Goal: Task Accomplishment & Management: Manage account settings

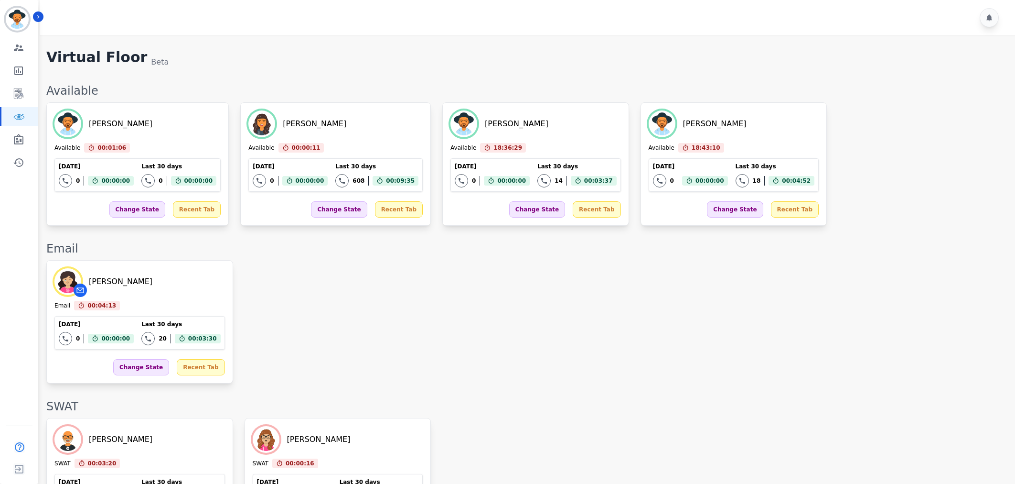
scroll to position [69, 0]
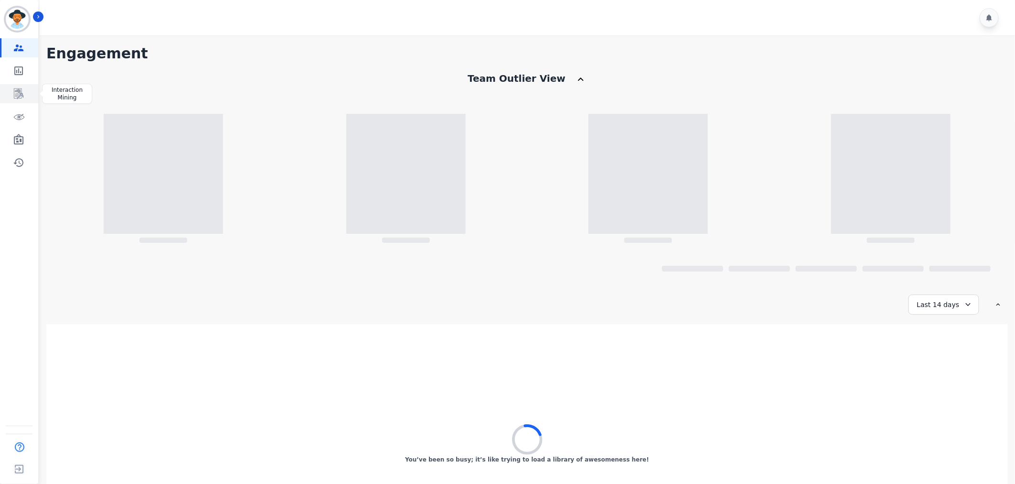
click at [13, 91] on icon "Sidebar" at bounding box center [18, 93] width 11 height 11
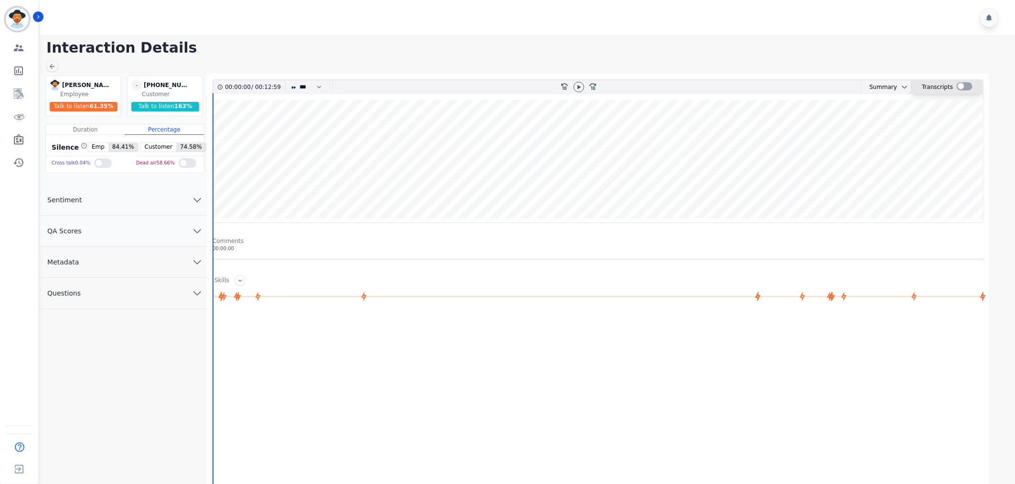
click at [968, 88] on div at bounding box center [965, 86] width 16 height 8
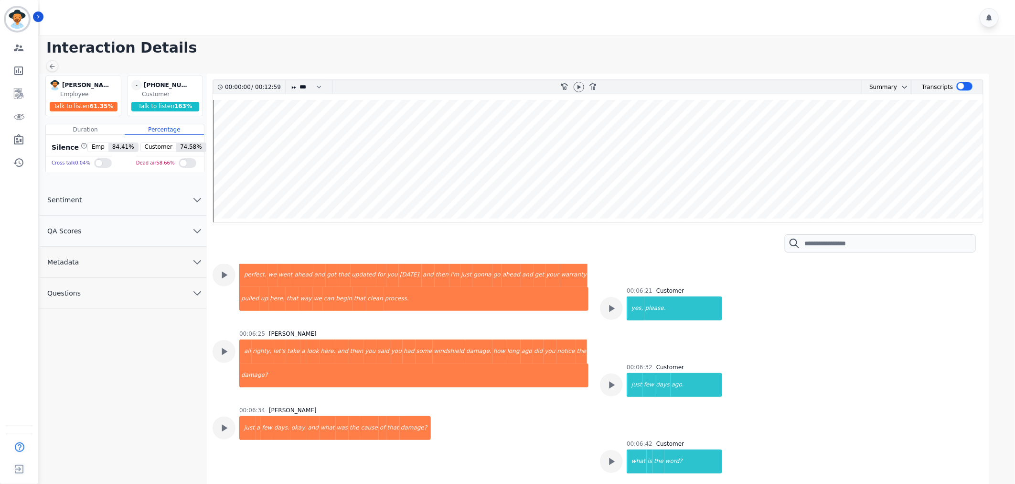
scroll to position [2070, 0]
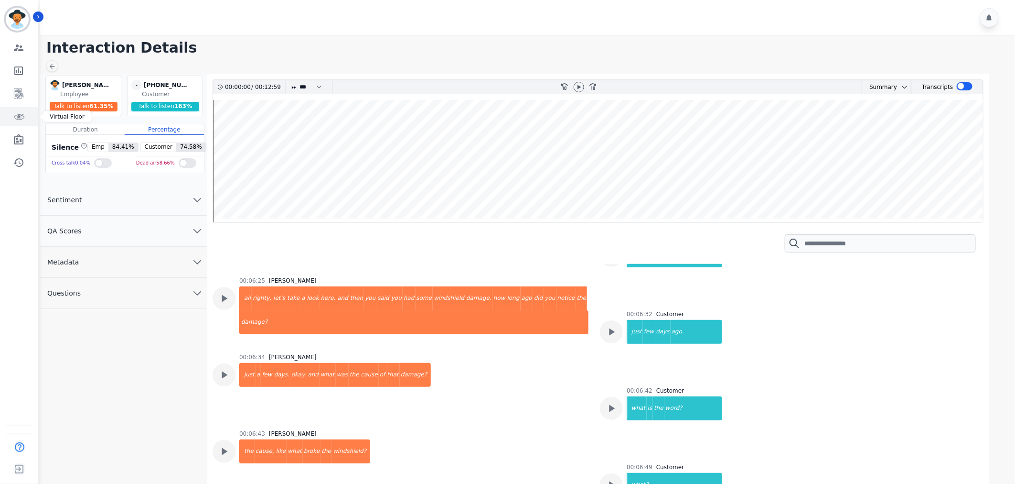
click at [20, 117] on icon "Sidebar" at bounding box center [19, 117] width 2 height 2
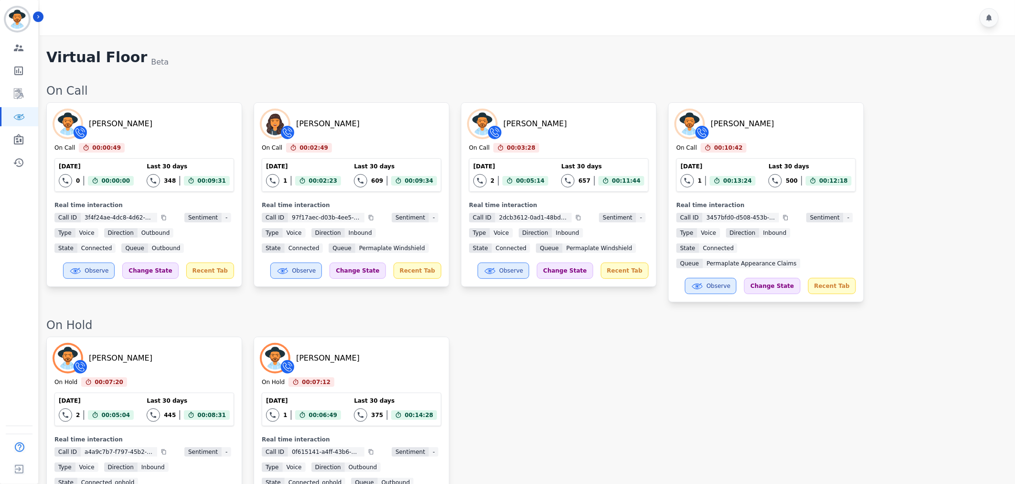
click at [508, 367] on div "Jennifer Fischer On Hold 00:07:20 Current State: On Hold Today 2 Total interact…" at bounding box center [525, 436] width 959 height 200
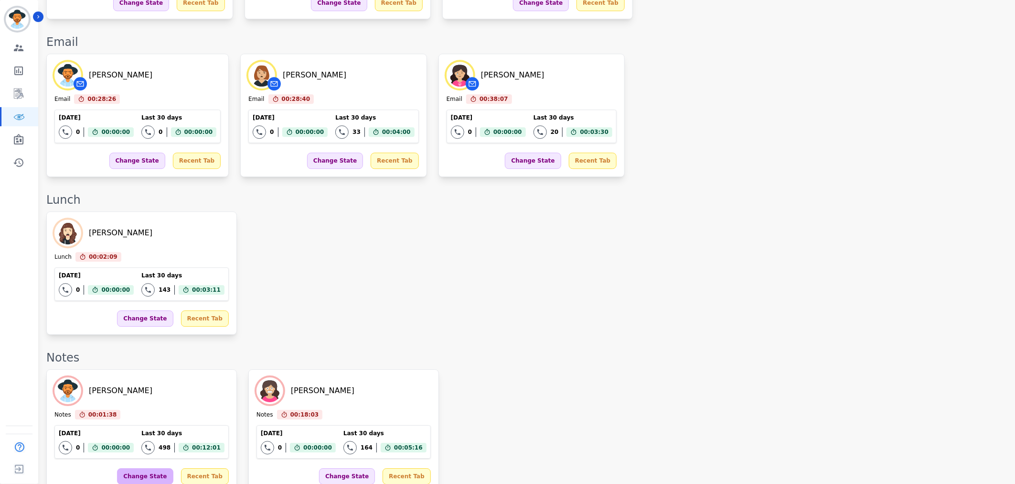
click at [144, 468] on div "Change State" at bounding box center [145, 476] width 56 height 16
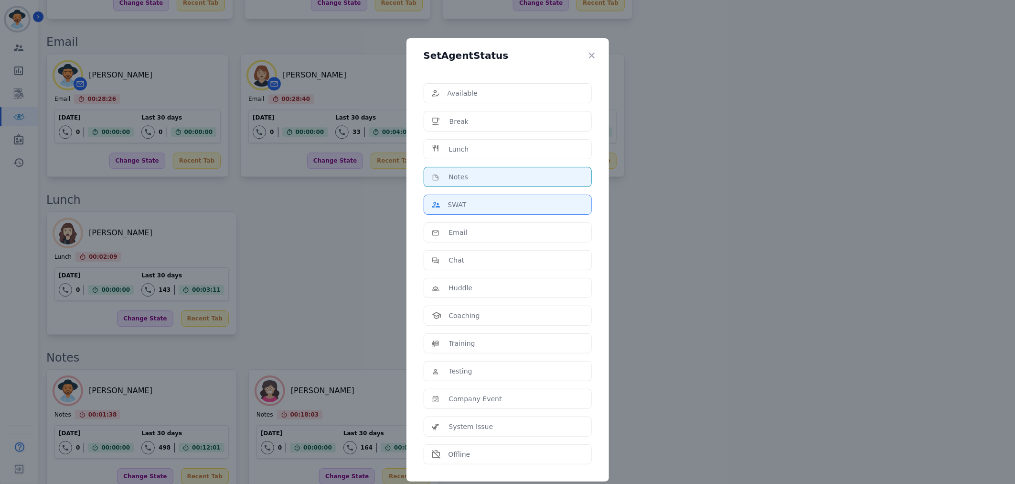
click at [462, 196] on li "SWAT" at bounding box center [508, 204] width 168 height 20
click at [466, 204] on div "SWAT" at bounding box center [508, 205] width 152 height 10
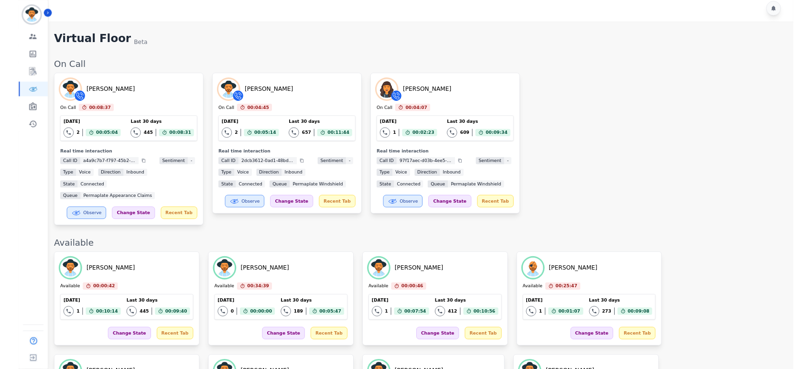
scroll to position [0, 0]
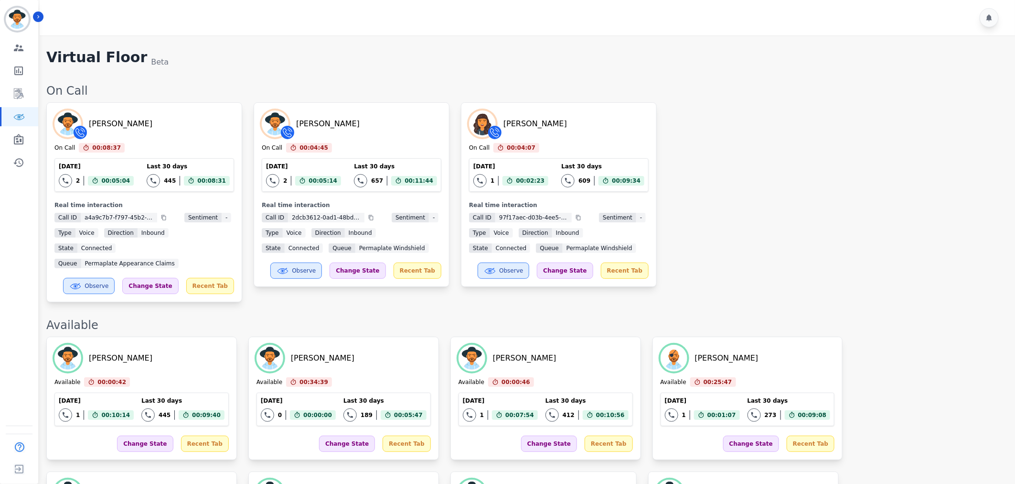
click at [782, 152] on div "Jennifer Fischer On Call 00:08:37 Current State: On Call Today 2 Total interact…" at bounding box center [525, 202] width 959 height 200
click at [774, 216] on div "Jennifer Fischer On Call 00:08:52 Current State: On Call Today 2 Total interact…" at bounding box center [525, 202] width 959 height 200
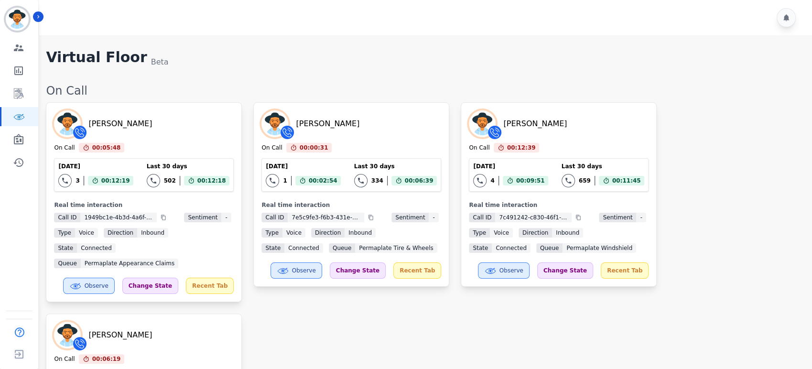
click at [674, 115] on div "Yosiah Simpkins On Call 00:05:48 Current State: On Call Today 3 Total interacti…" at bounding box center [424, 300] width 756 height 396
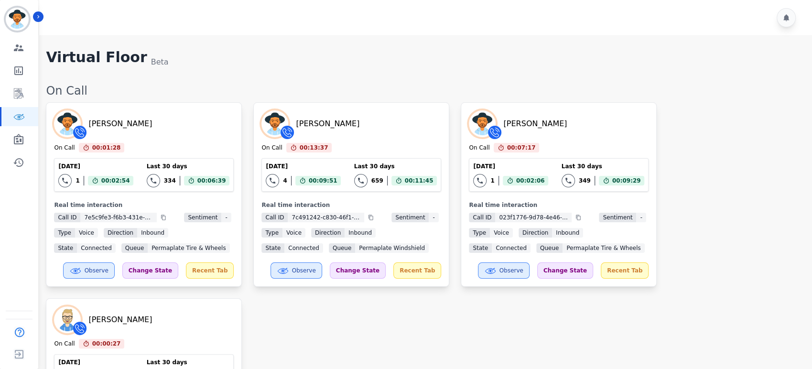
click at [707, 144] on div "Brandie Nwakalor On Call 00:01:28 Current State: On Call Today 1 Total interact…" at bounding box center [424, 292] width 756 height 380
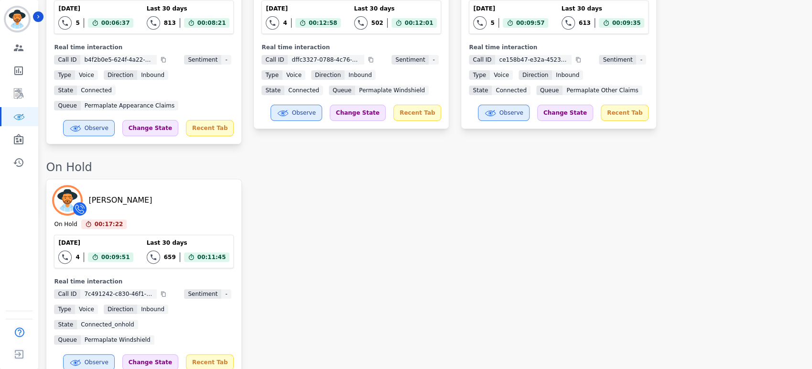
scroll to position [353, 0]
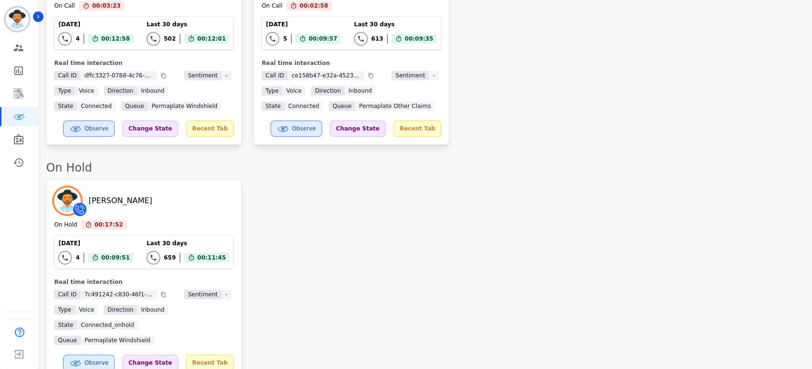
click at [484, 271] on div "Katelyn Hadley On Hold 00:17:52 Current State: On Hold Today 4 Total interactio…" at bounding box center [424, 279] width 756 height 200
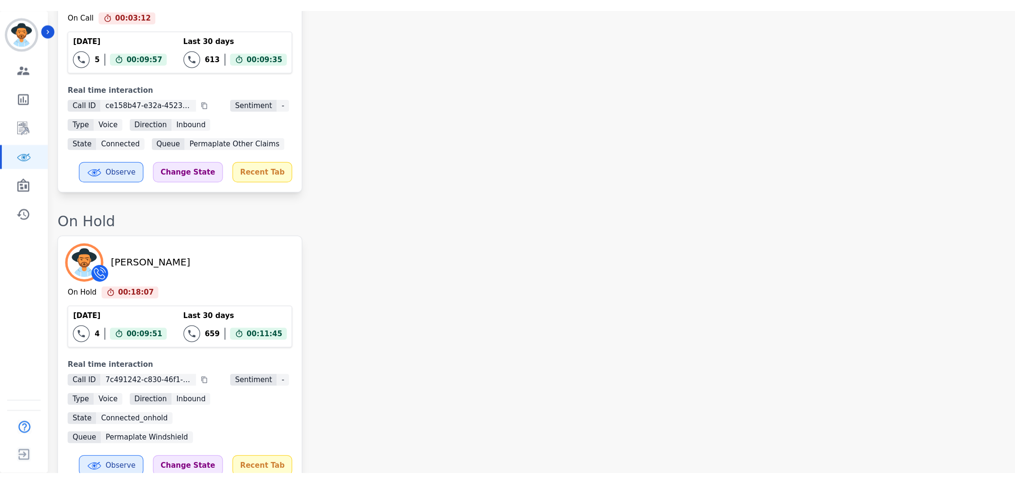
scroll to position [0, 0]
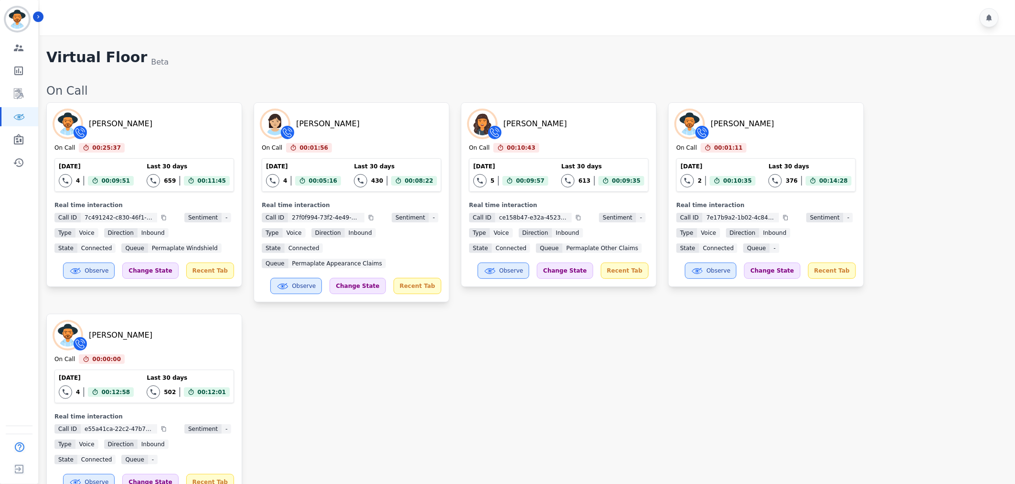
click at [571, 337] on div "Katelyn Hadley On Call 00:25:37 Current State: On Call Today 4 Total interactio…" at bounding box center [525, 300] width 959 height 396
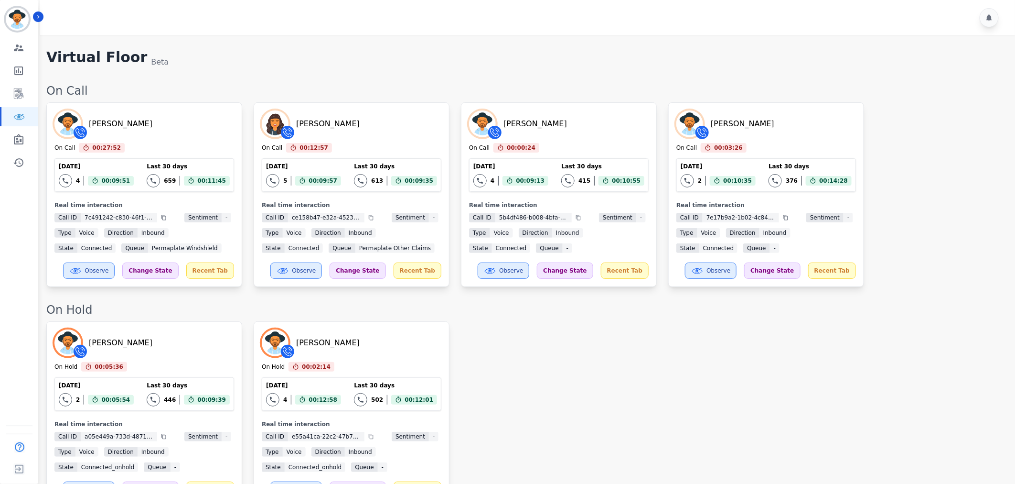
click at [726, 409] on div "Destiny Rosales On Hold 00:05:36 Current State: On Hold Today 2 Total interacti…" at bounding box center [525, 413] width 959 height 184
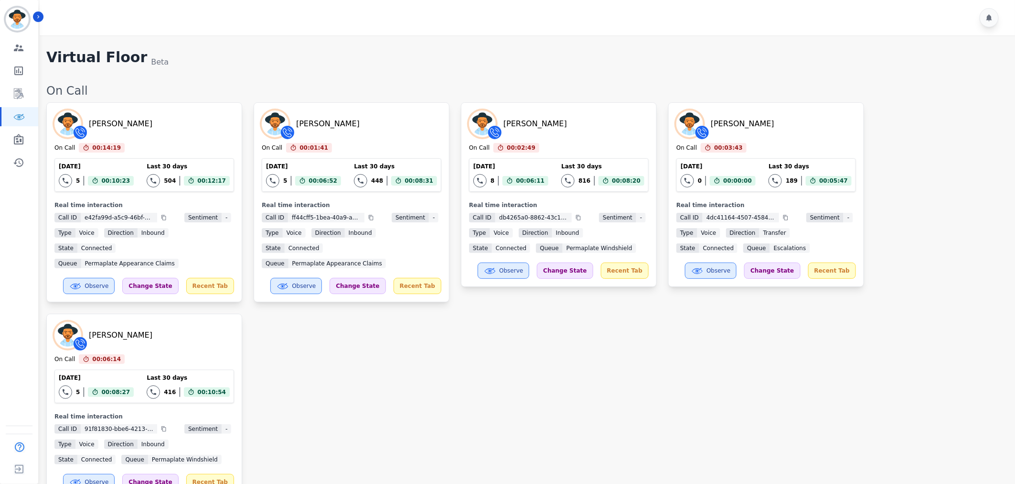
scroll to position [905, 0]
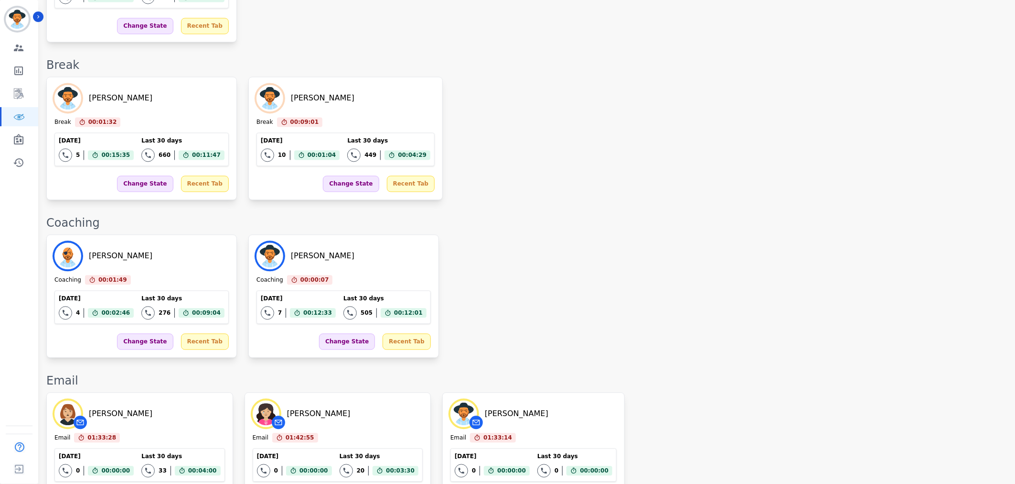
click at [798, 280] on div "Frank Brown Coaching 00:01:49 Current State: Coaching Today 4 Total interaction…" at bounding box center [525, 296] width 959 height 123
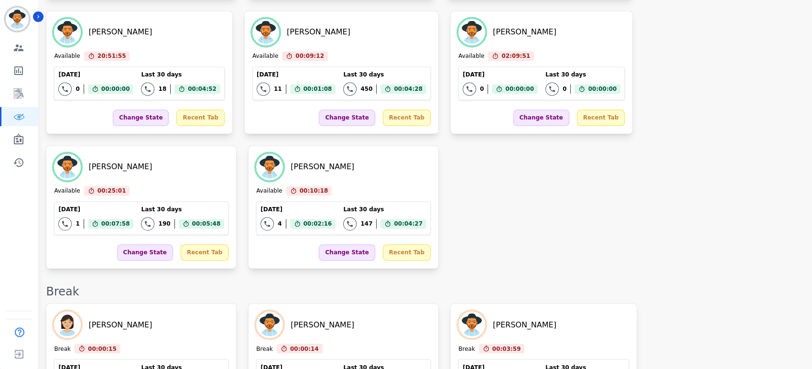
scroll to position [833, 0]
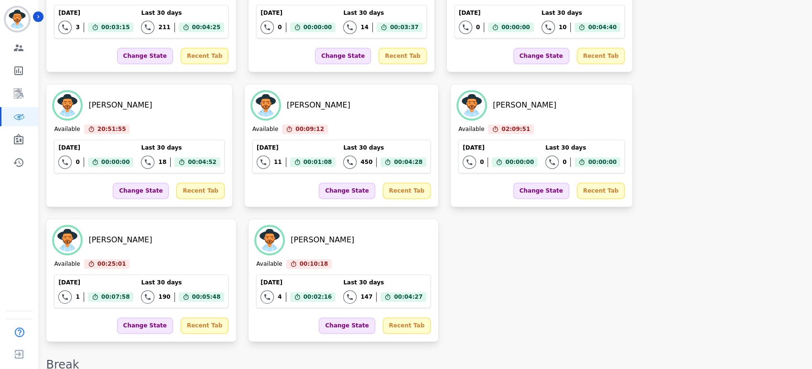
click at [777, 357] on div "Break" at bounding box center [424, 364] width 756 height 15
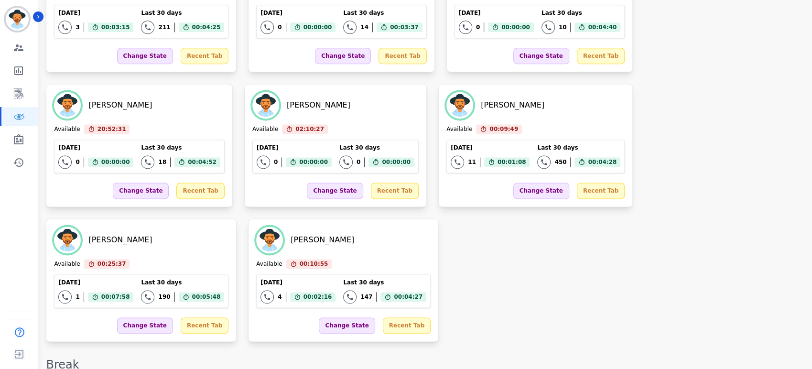
scroll to position [1155, 0]
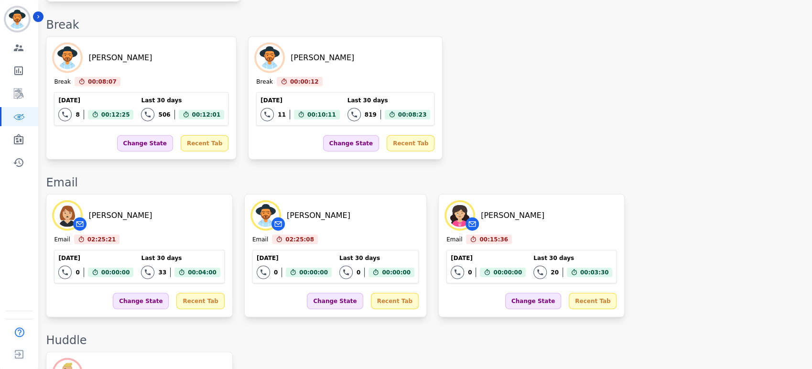
scroll to position [1747, 0]
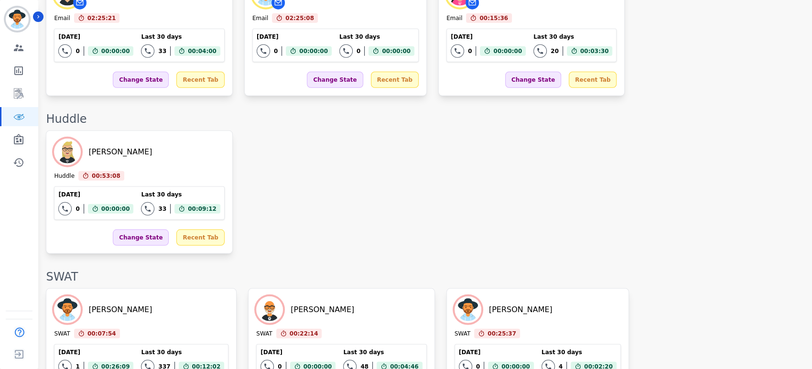
click at [557, 188] on div "Audrey Waters Huddle 00:53:08 Current State: Huddle Today 0 Total interactions …" at bounding box center [424, 191] width 756 height 123
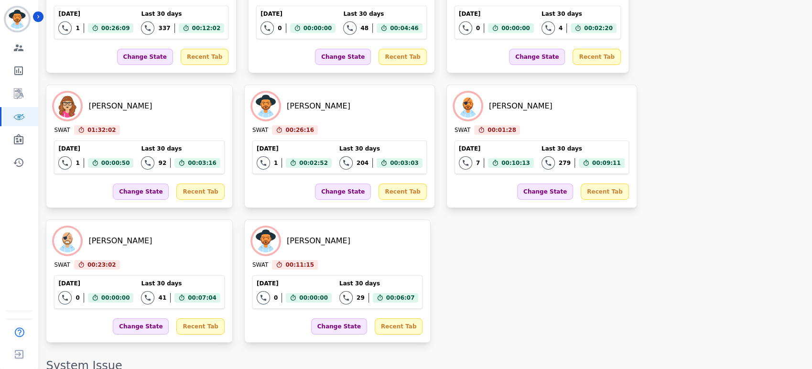
scroll to position [2201, 0]
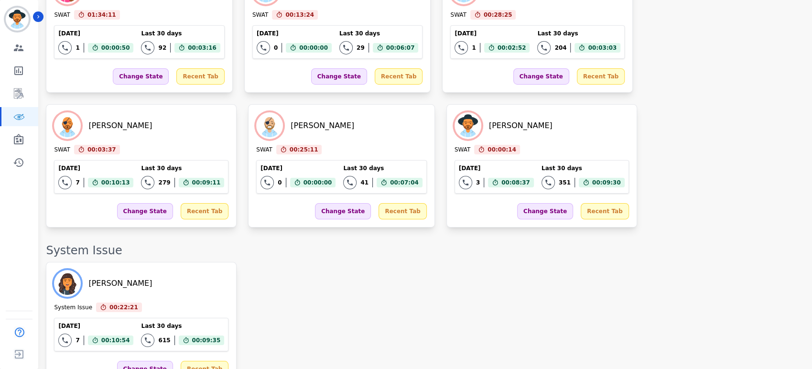
click at [367, 262] on div "Tawnee Eley System Issue 00:22:21 Current State: System Issue Today 7 Total int…" at bounding box center [424, 323] width 756 height 123
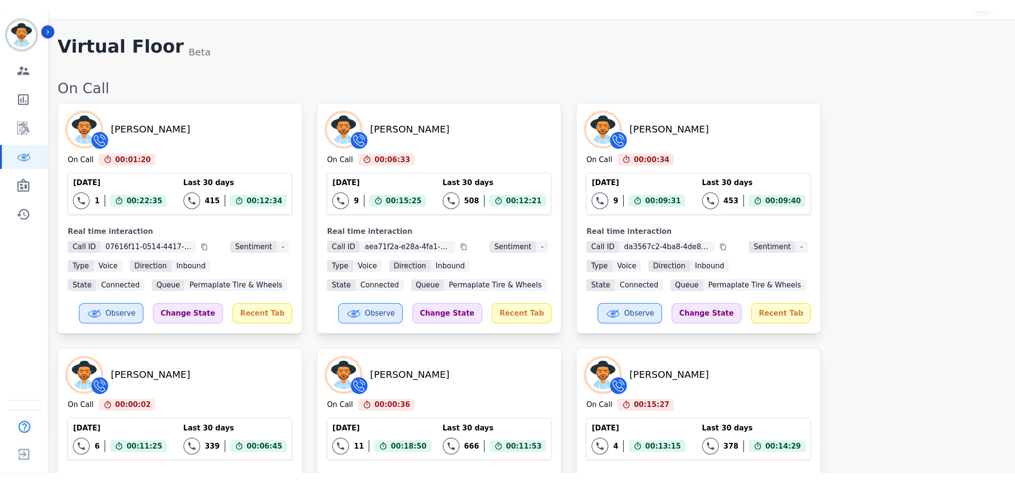
scroll to position [0, 0]
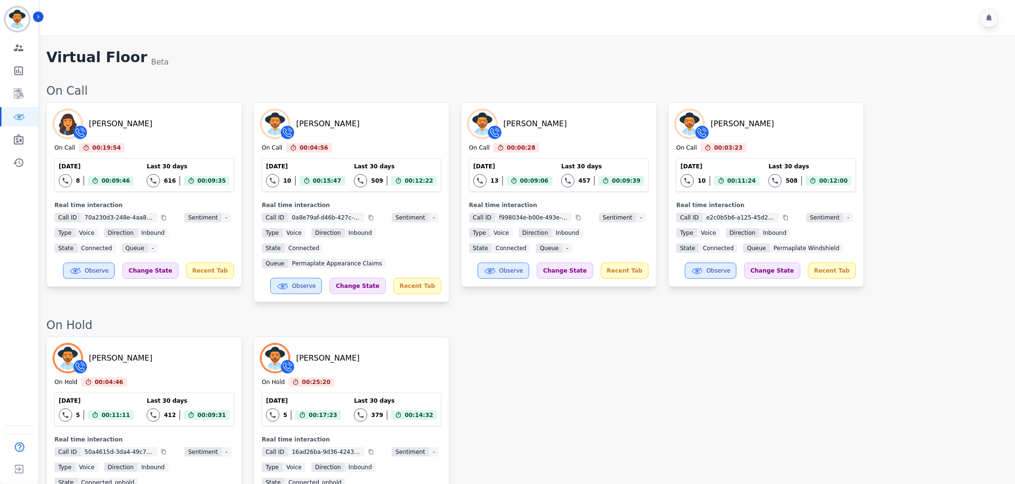
click at [683, 336] on div "Chris Anderson On Hold 00:04:46 Current State: On Hold Today 5 Total interactio…" at bounding box center [525, 436] width 959 height 200
click at [738, 377] on div "Chris Anderson On Hold 00:05:08 Current State: On Hold Today 5 Total interactio…" at bounding box center [525, 436] width 959 height 200
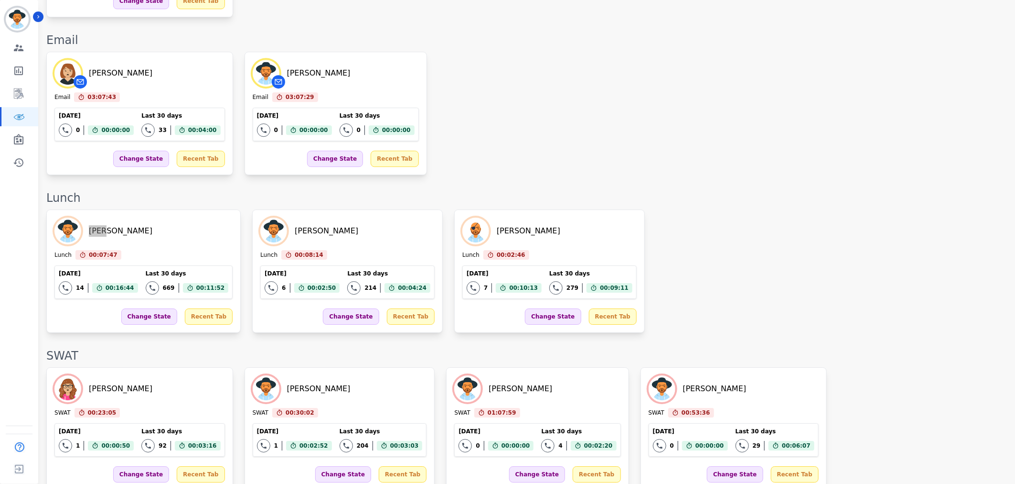
scroll to position [1592, 0]
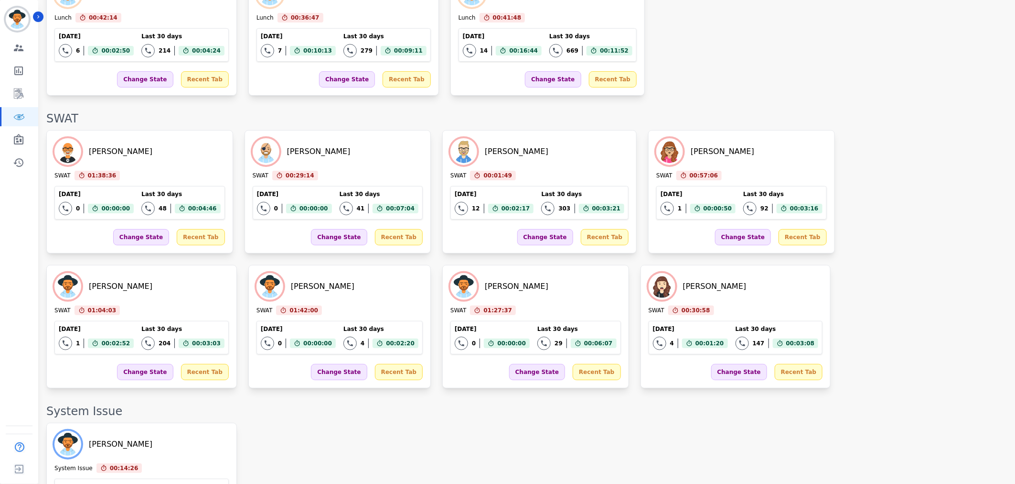
scroll to position [1633, 0]
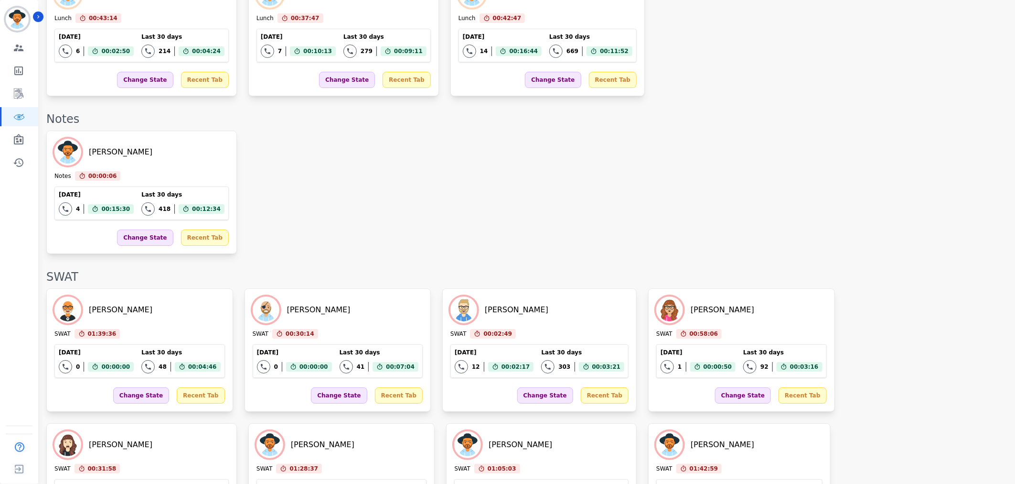
click at [720, 359] on div "Thomas Thulin SWAT 01:39:36 Current State: SWAT Today 0 Total interactions coun…" at bounding box center [525, 417] width 959 height 258
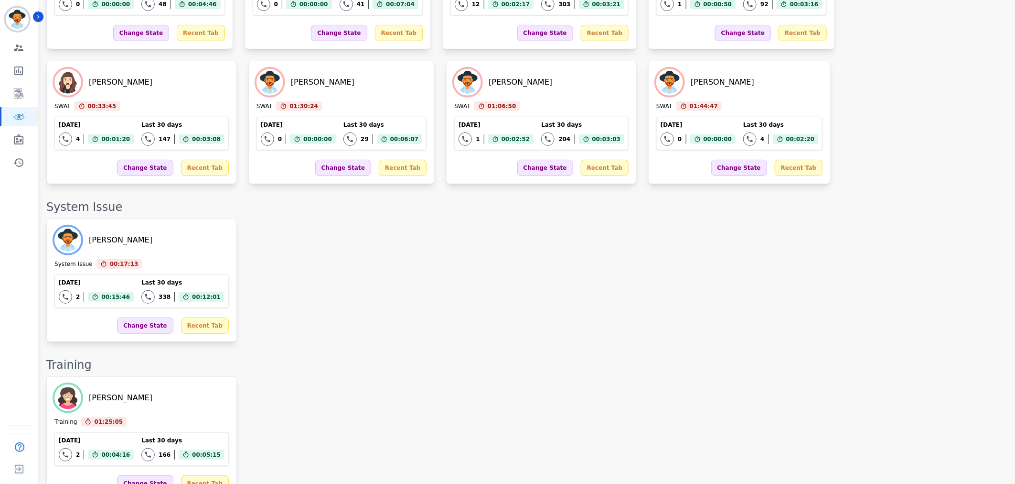
scroll to position [1656, 0]
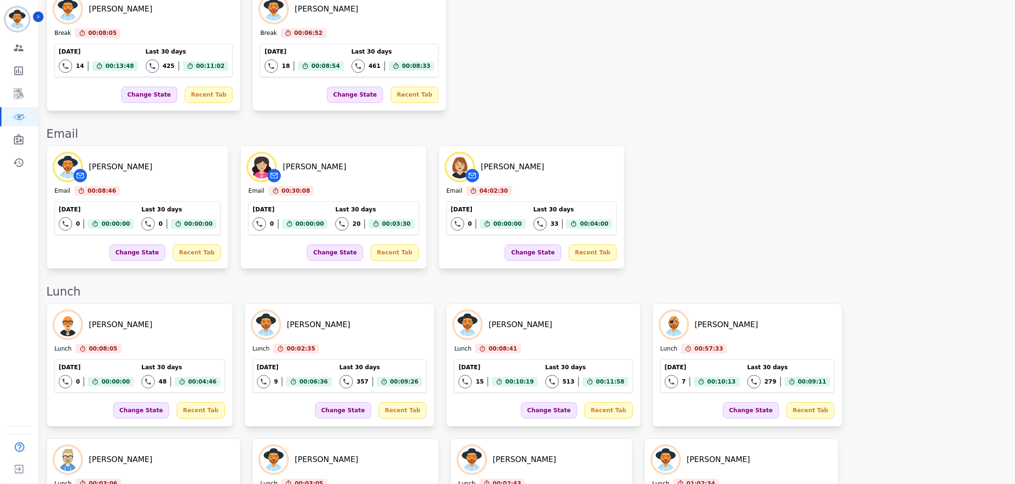
scroll to position [1409, 0]
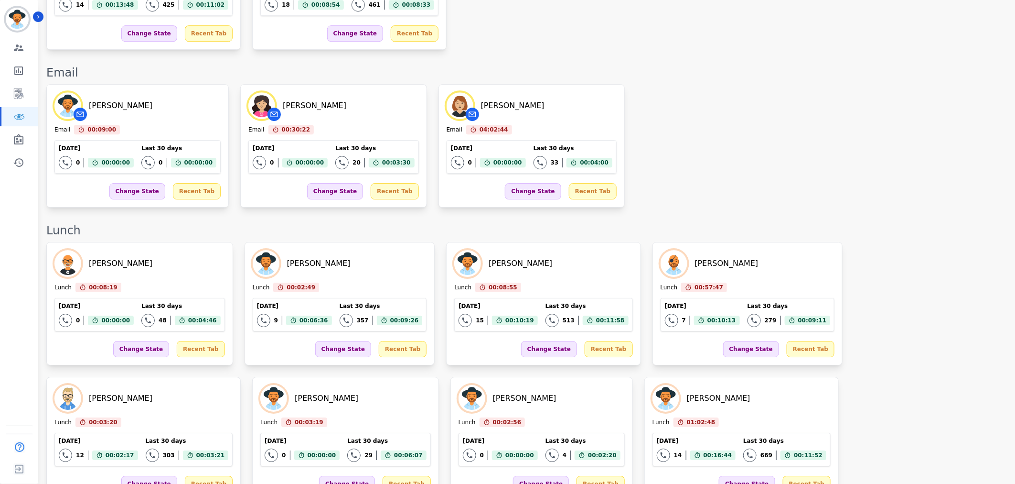
click at [892, 297] on div "Thomas Thulin Lunch 00:08:19 Current State: Lunch Today 0 Total interactions co…" at bounding box center [525, 438] width 959 height 393
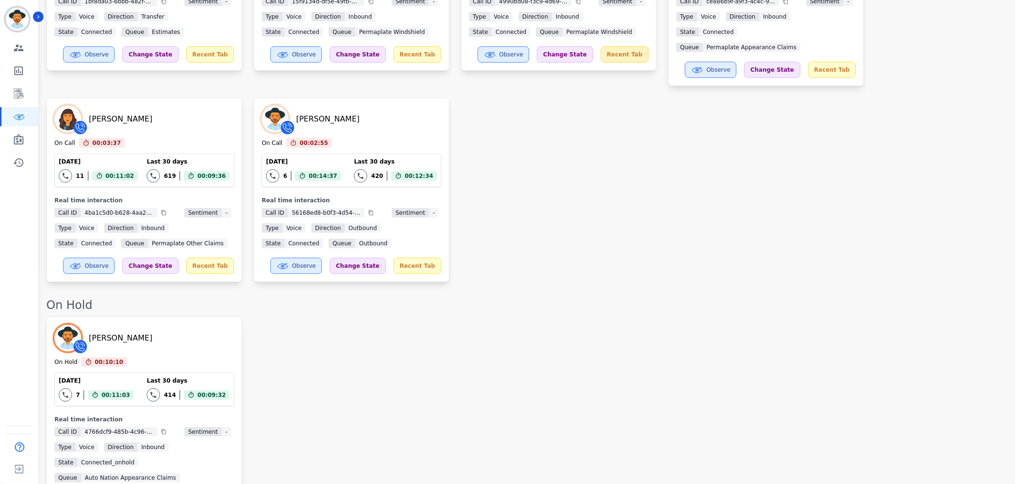
scroll to position [0, 0]
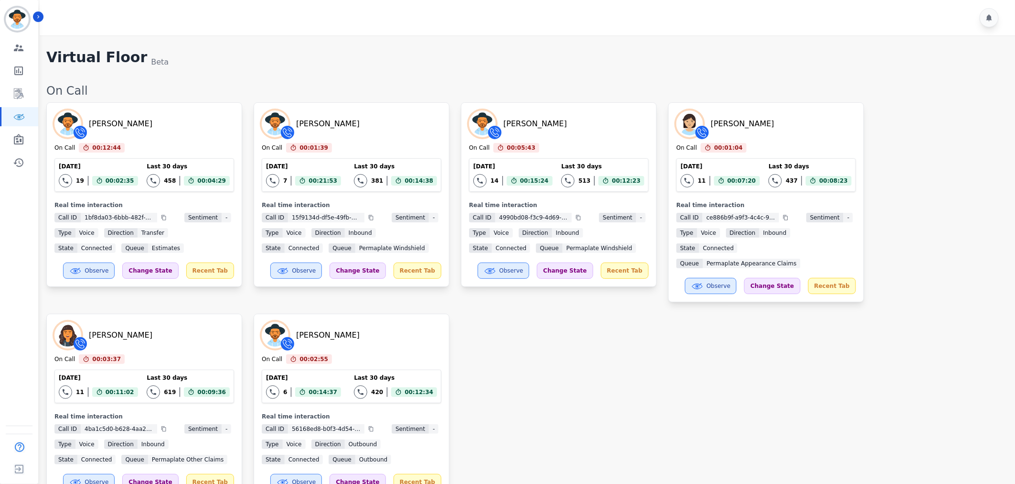
click at [887, 279] on div "Jorge Bao On Call 00:12:44 Current State: On Call Today 19 Total interactions c…" at bounding box center [525, 300] width 959 height 396
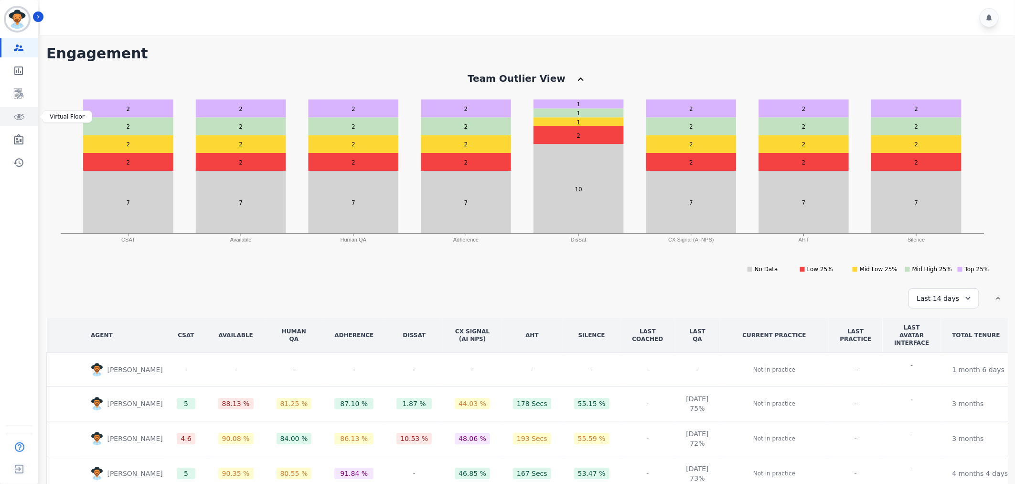
click at [19, 118] on icon "Sidebar" at bounding box center [20, 116] width 6 height 5
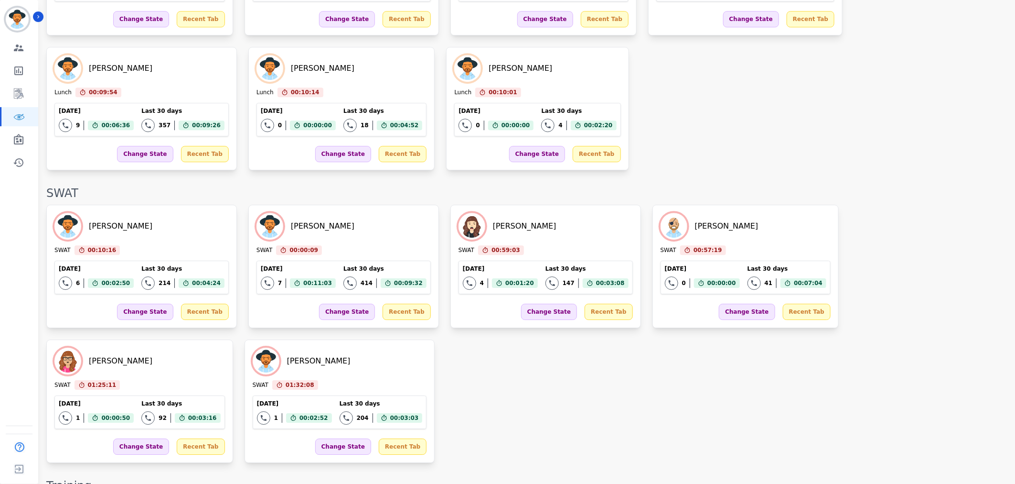
scroll to position [1340, 0]
click at [557, 263] on div "Matt Bryner SWAT 00:10:31 Current State: SWAT Today 6 Total interactions count …" at bounding box center [525, 333] width 959 height 258
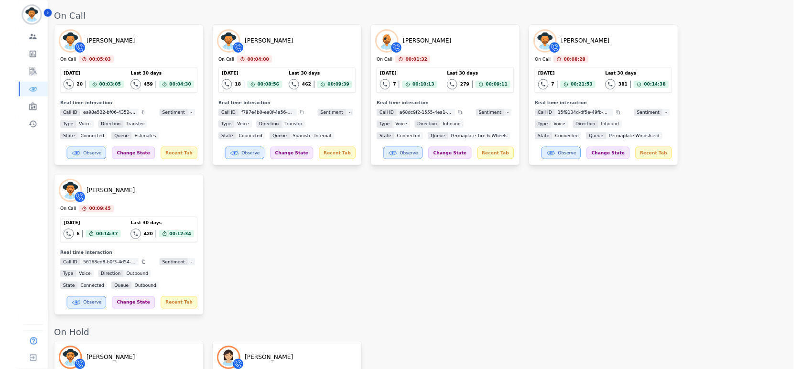
scroll to position [0, 0]
